Goal: Task Accomplishment & Management: Manage account settings

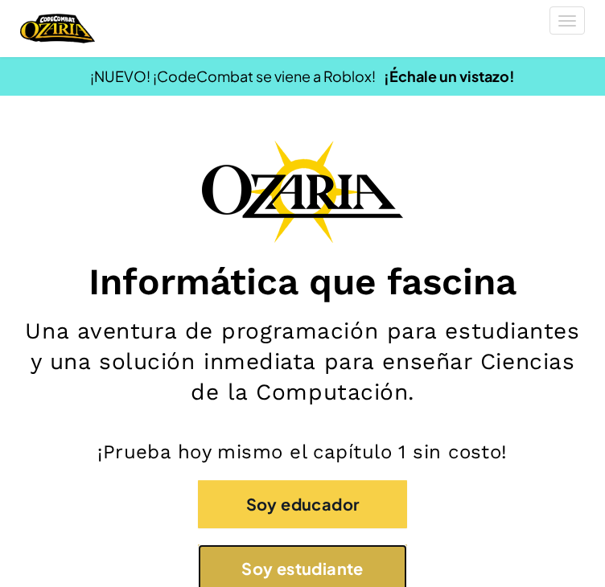
click at [303, 545] on button "Soy estudiante" at bounding box center [302, 569] width 209 height 48
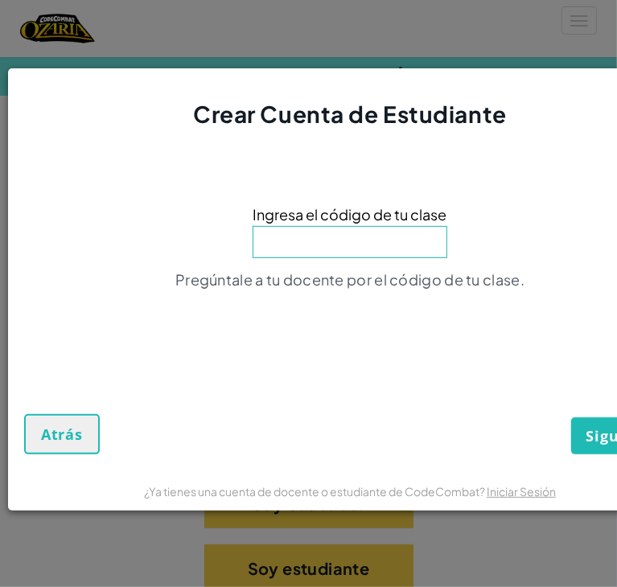
click at [357, 236] on input at bounding box center [350, 242] width 195 height 32
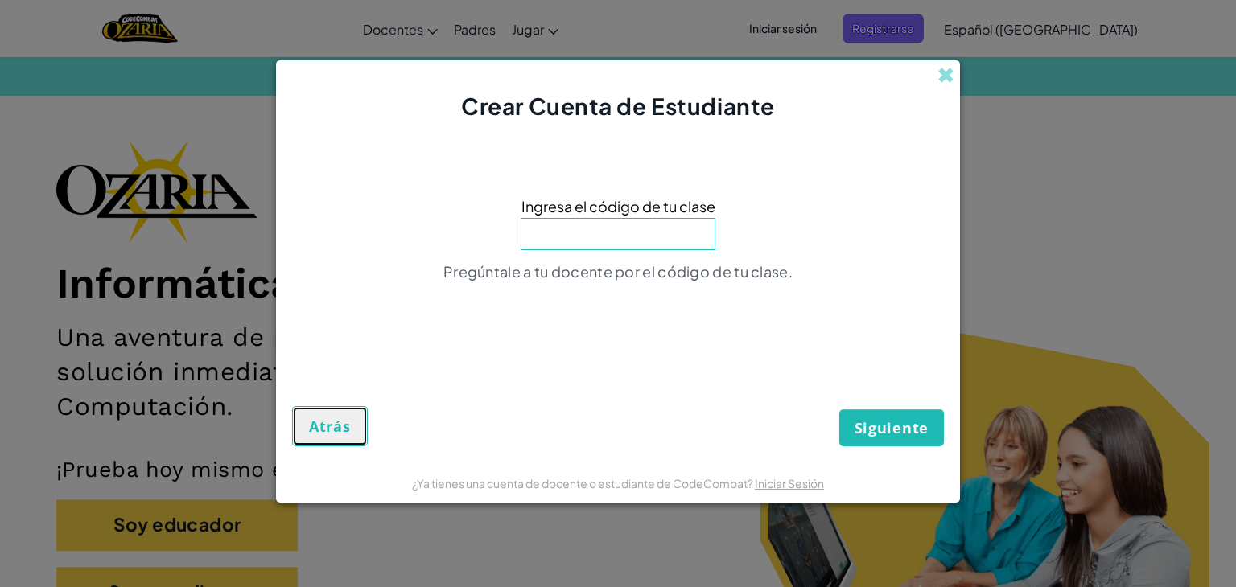
click at [344, 439] on button "Atrás" at bounding box center [330, 426] width 76 height 40
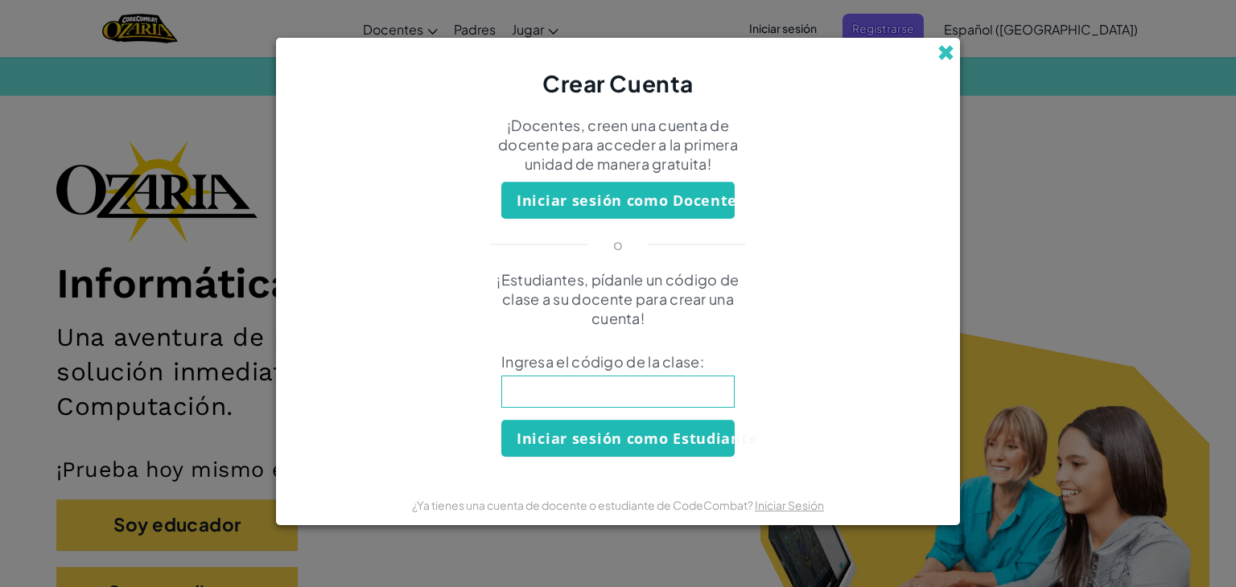
click at [604, 56] on span at bounding box center [945, 52] width 17 height 17
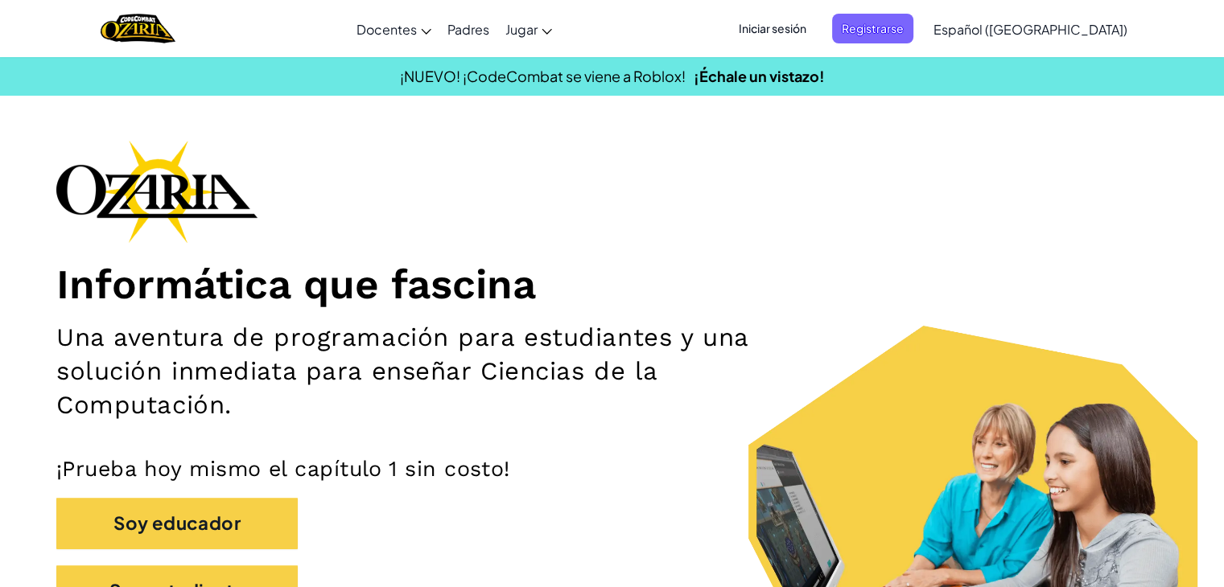
click at [604, 28] on span "Iniciar sesión" at bounding box center [772, 29] width 87 height 30
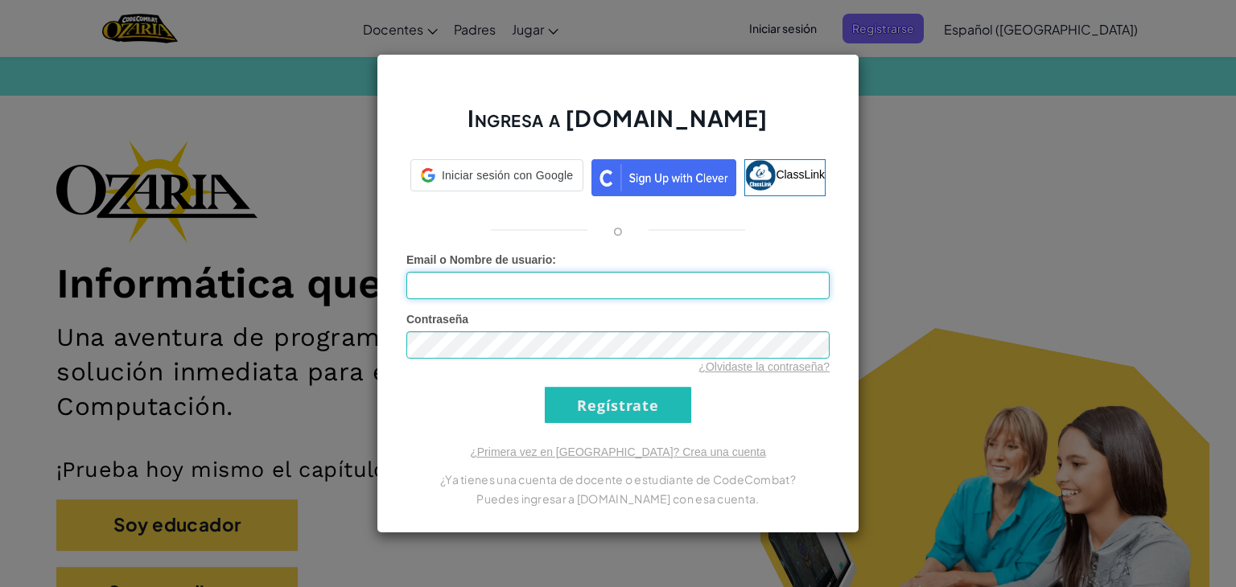
type input "[EMAIL_ADDRESS][DOMAIN_NAME]"
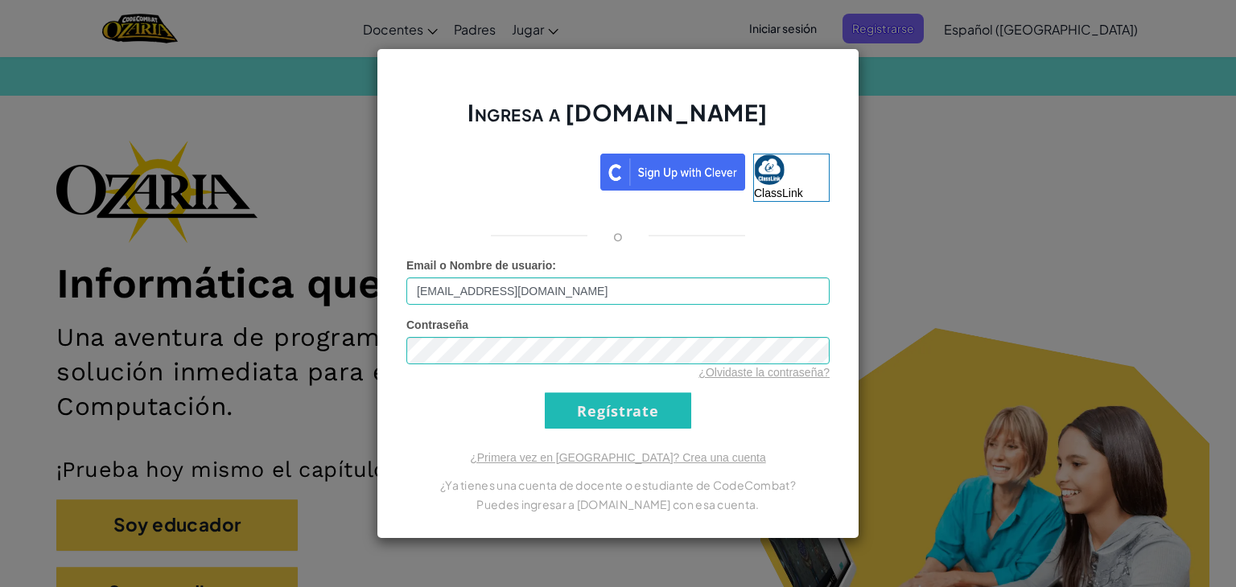
click at [604, 62] on div "Ingresa a [DOMAIN_NAME] ClassLink o Error desconocido. Email o Nombre de usuari…" at bounding box center [618, 293] width 483 height 491
click at [596, 410] on input "Regístrate" at bounding box center [618, 411] width 146 height 36
